Goal: Use online tool/utility: Use online tool/utility

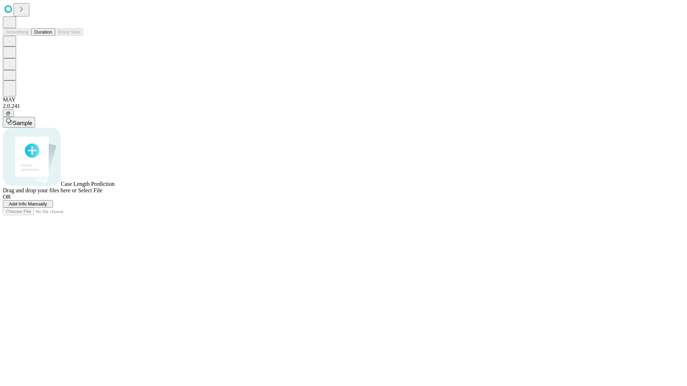
click at [52, 36] on button "Duration" at bounding box center [43, 32] width 24 height 8
click at [102, 194] on span "Select File" at bounding box center [90, 191] width 24 height 6
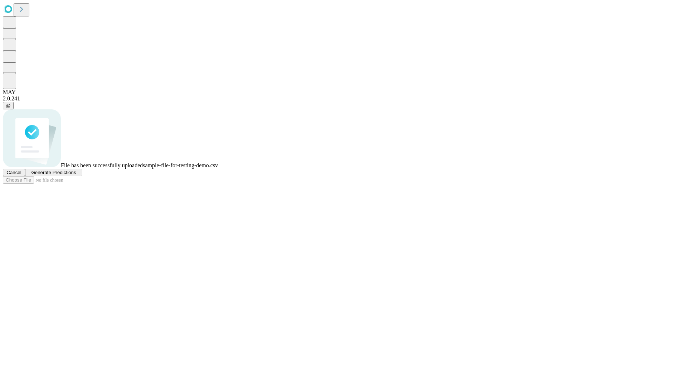
click at [76, 175] on span "Generate Predictions" at bounding box center [53, 172] width 45 height 5
